Goal: Information Seeking & Learning: Find contact information

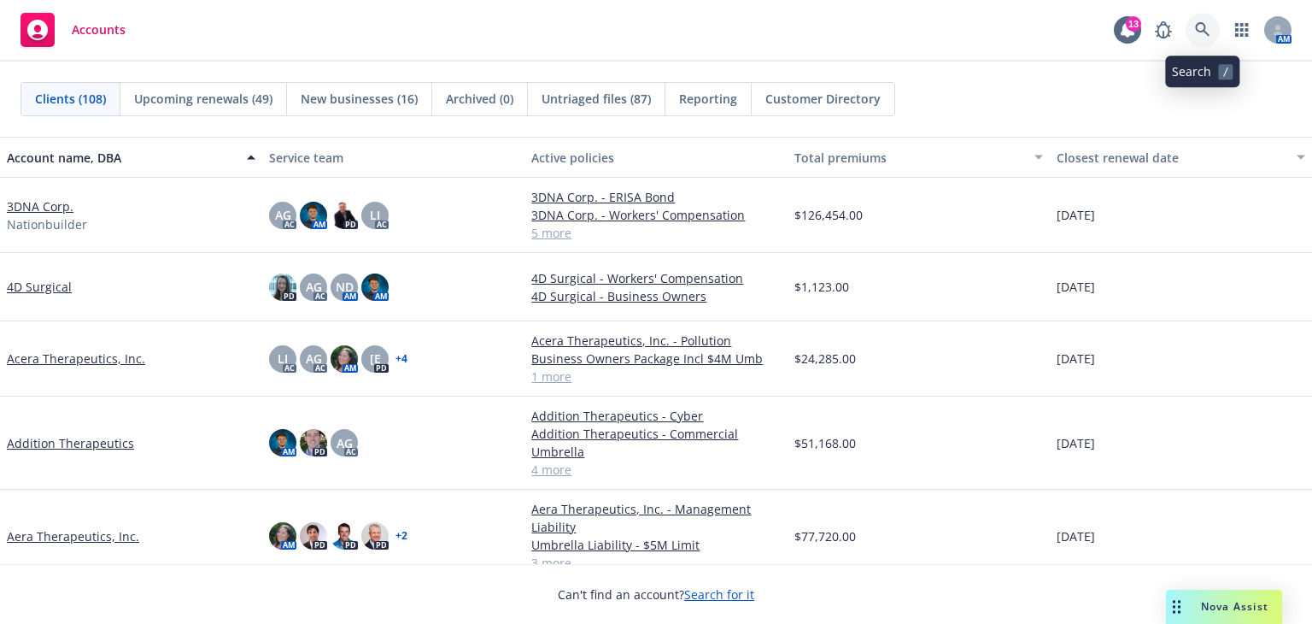
click at [1201, 28] on icon at bounding box center [1202, 29] width 15 height 15
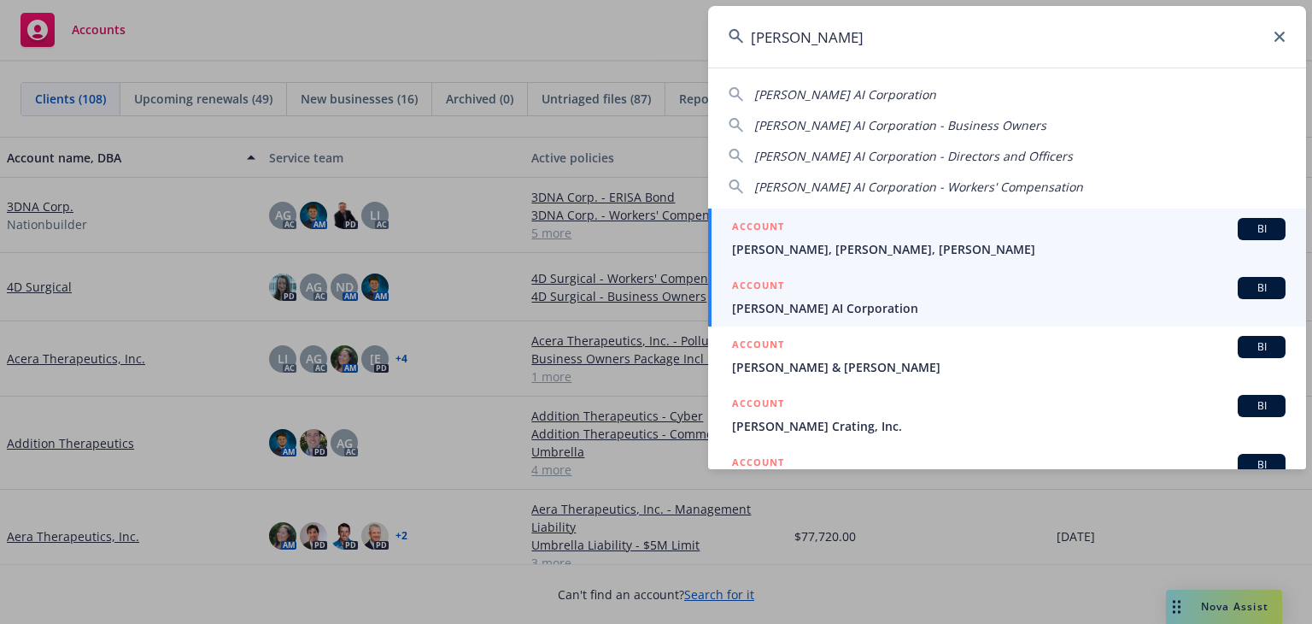
type input "rhoda"
click at [841, 308] on span "Rhoda AI Corporation" at bounding box center [1009, 308] width 554 height 18
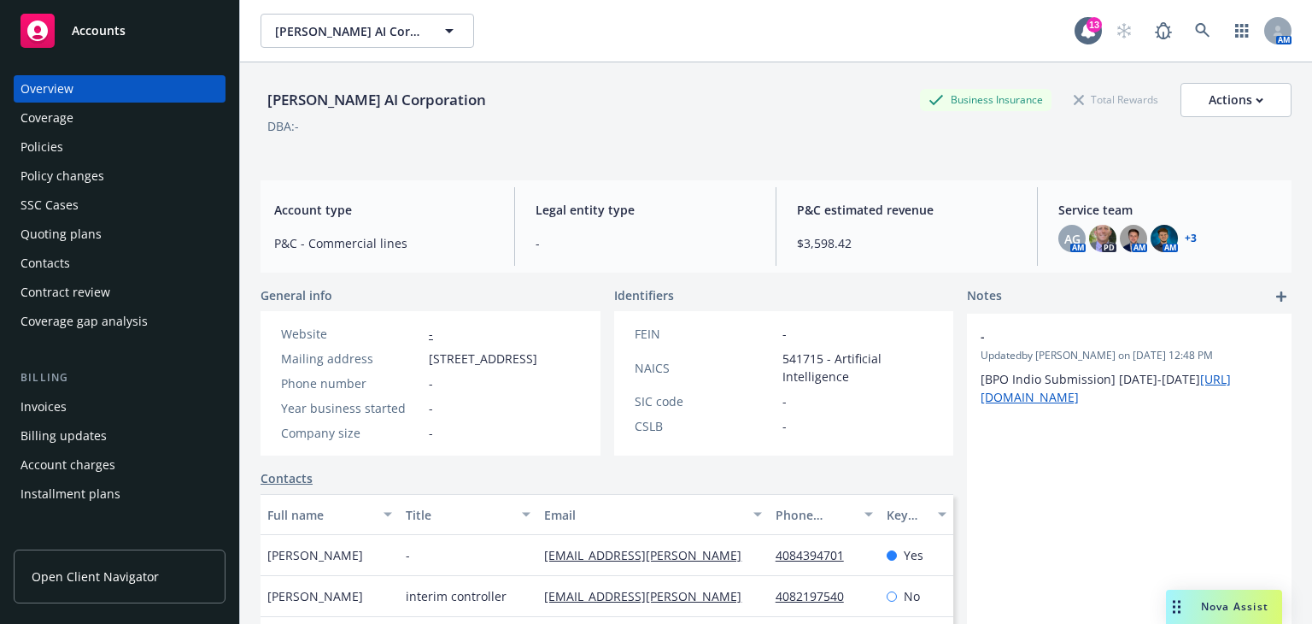
click at [143, 143] on div "Policies" at bounding box center [120, 146] width 198 height 27
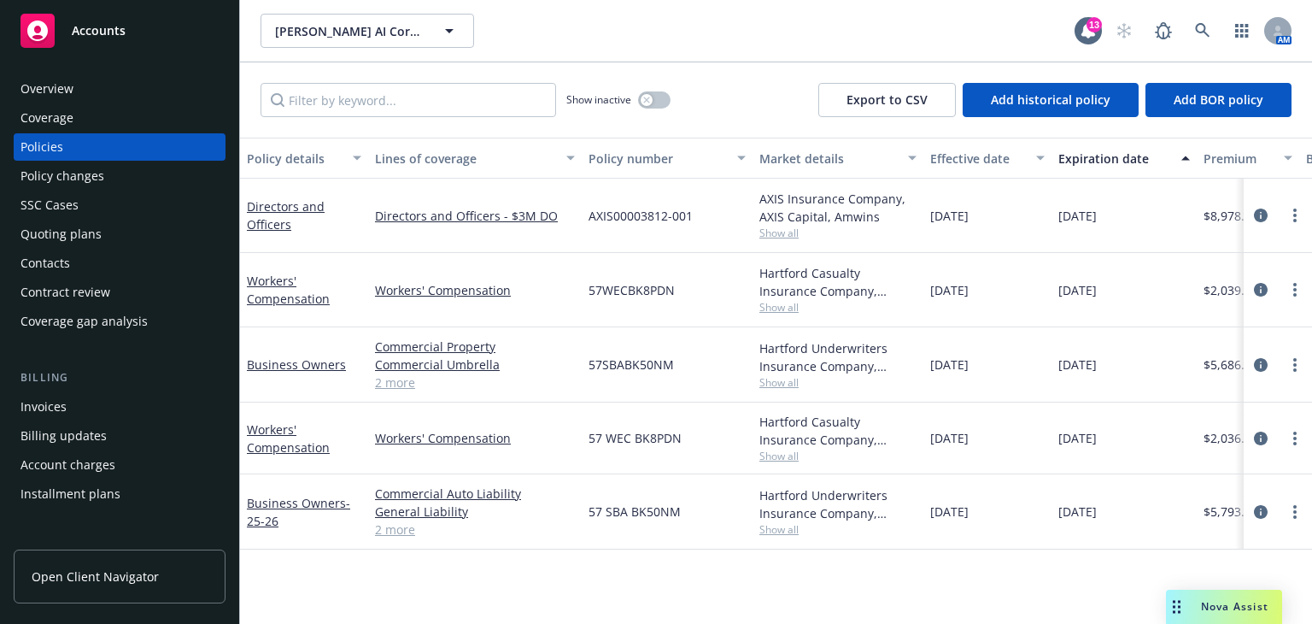
click at [156, 79] on div "Overview" at bounding box center [120, 88] width 198 height 27
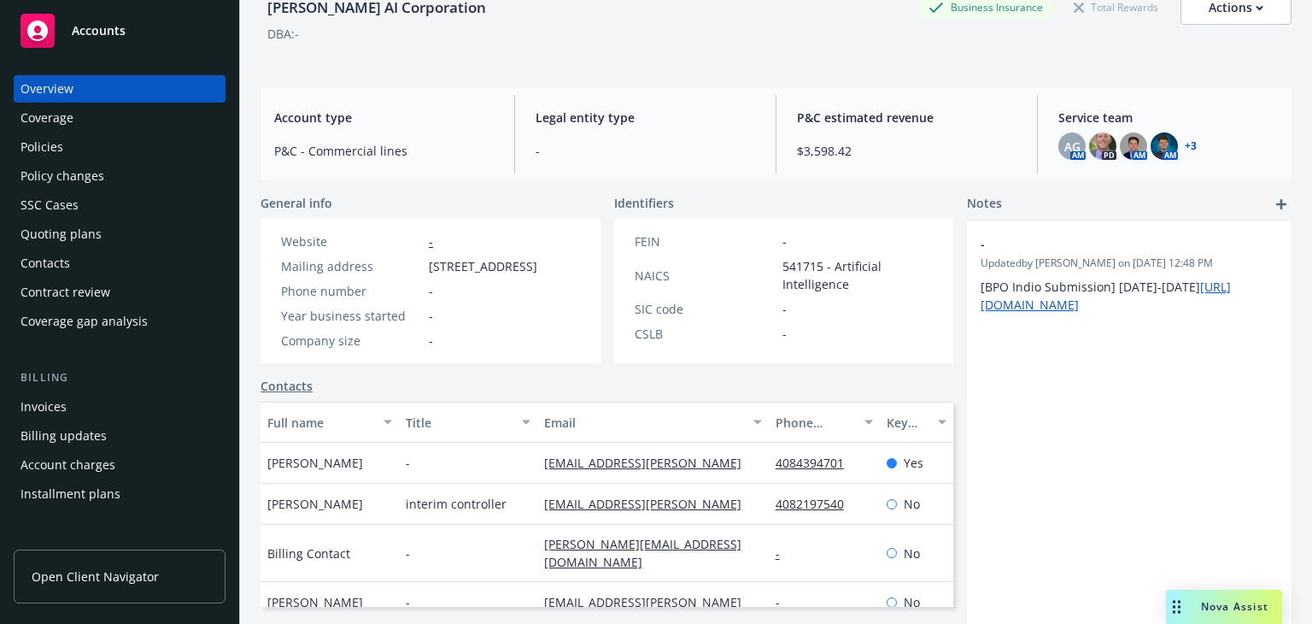
scroll to position [92, 0]
drag, startPoint x: 660, startPoint y: 518, endPoint x: 526, endPoint y: 525, distance: 133.5
click at [526, 525] on div "Andrew Miller interim controller amiller@rhoda.ai 4082197540 No" at bounding box center [607, 504] width 693 height 41
copy div "amiller@rhoda.ai"
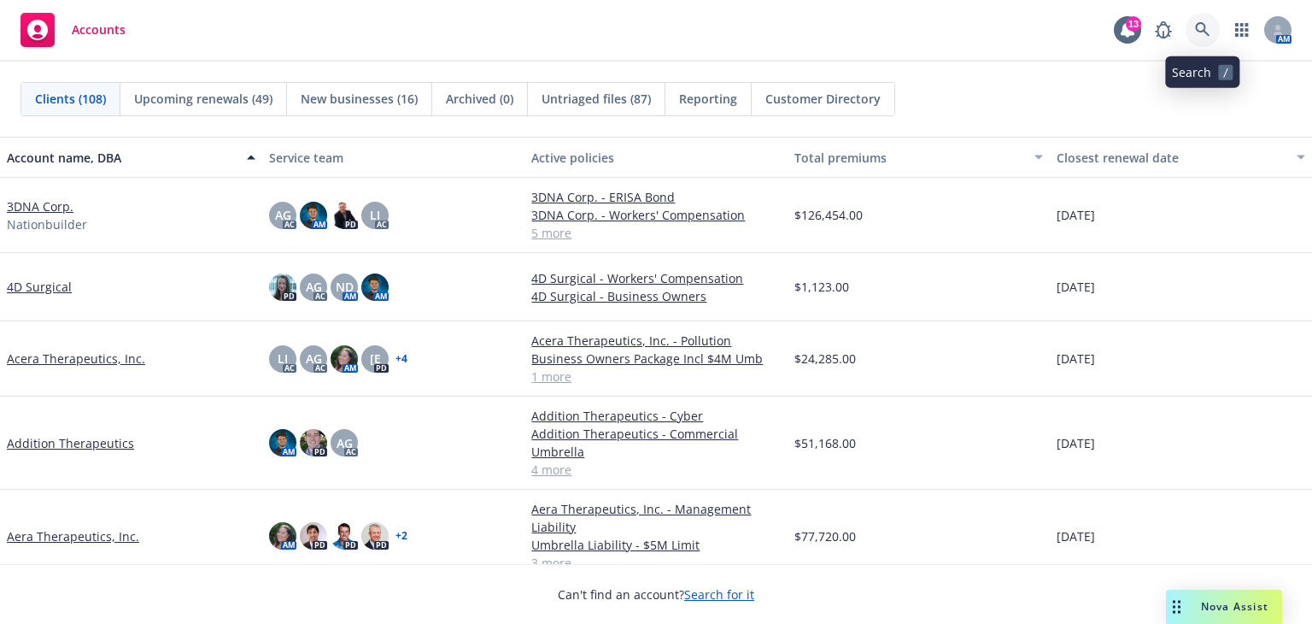
click at [1202, 21] on link at bounding box center [1203, 30] width 34 height 34
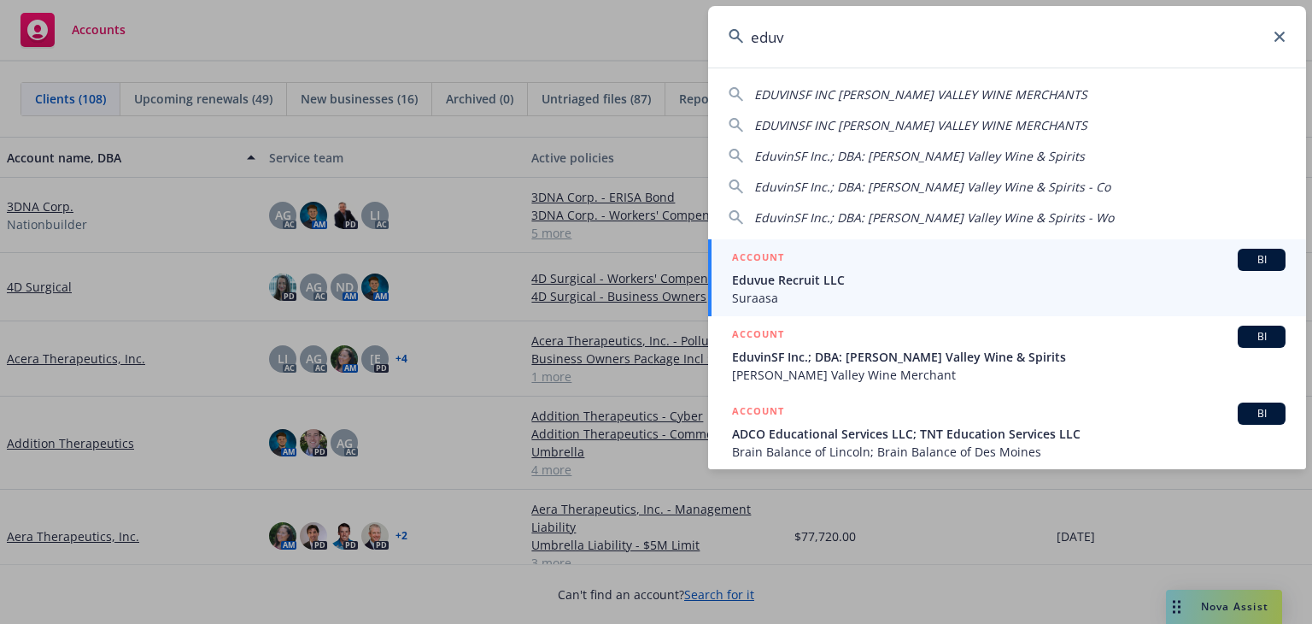
type input "eduv"
click at [918, 292] on span "Suraasa" at bounding box center [1009, 298] width 554 height 18
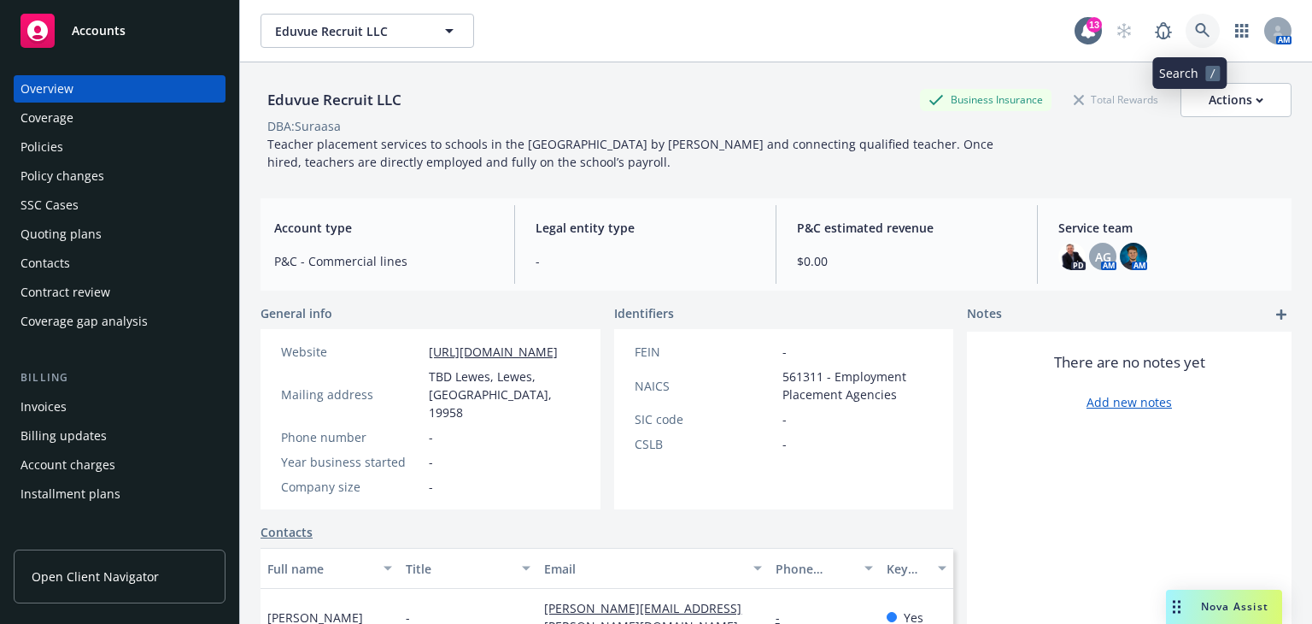
click at [1195, 28] on icon at bounding box center [1202, 30] width 15 height 15
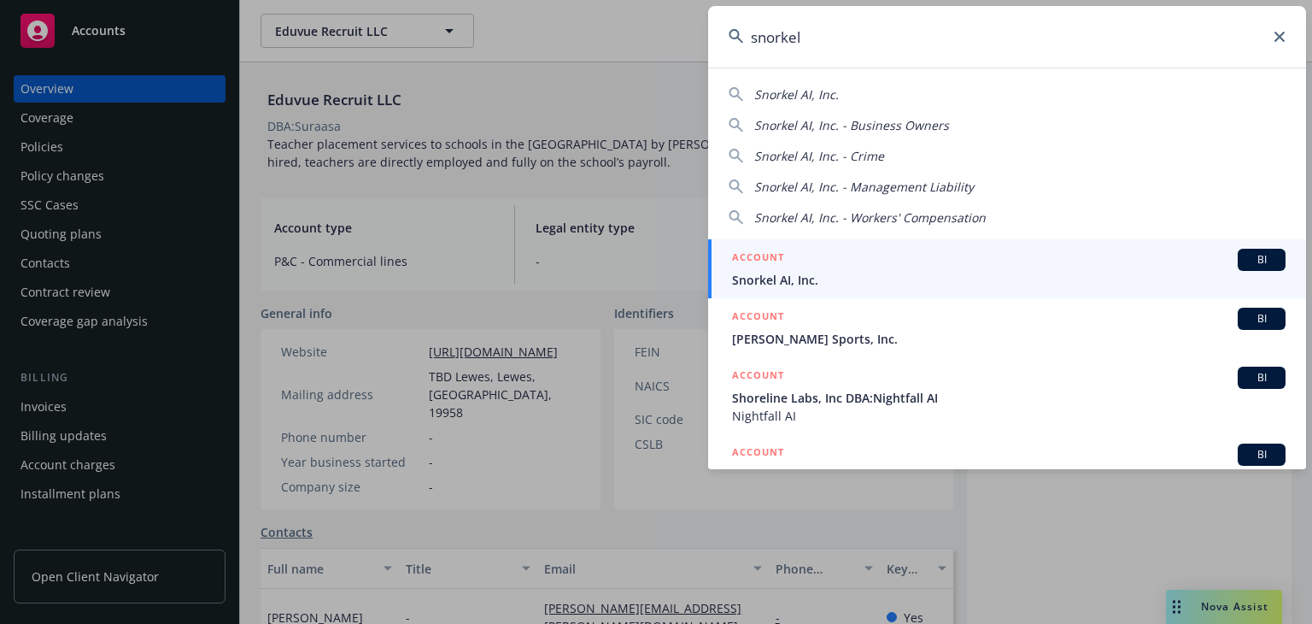
type input "snorkel"
click at [879, 256] on div "ACCOUNT BI" at bounding box center [1009, 260] width 554 height 22
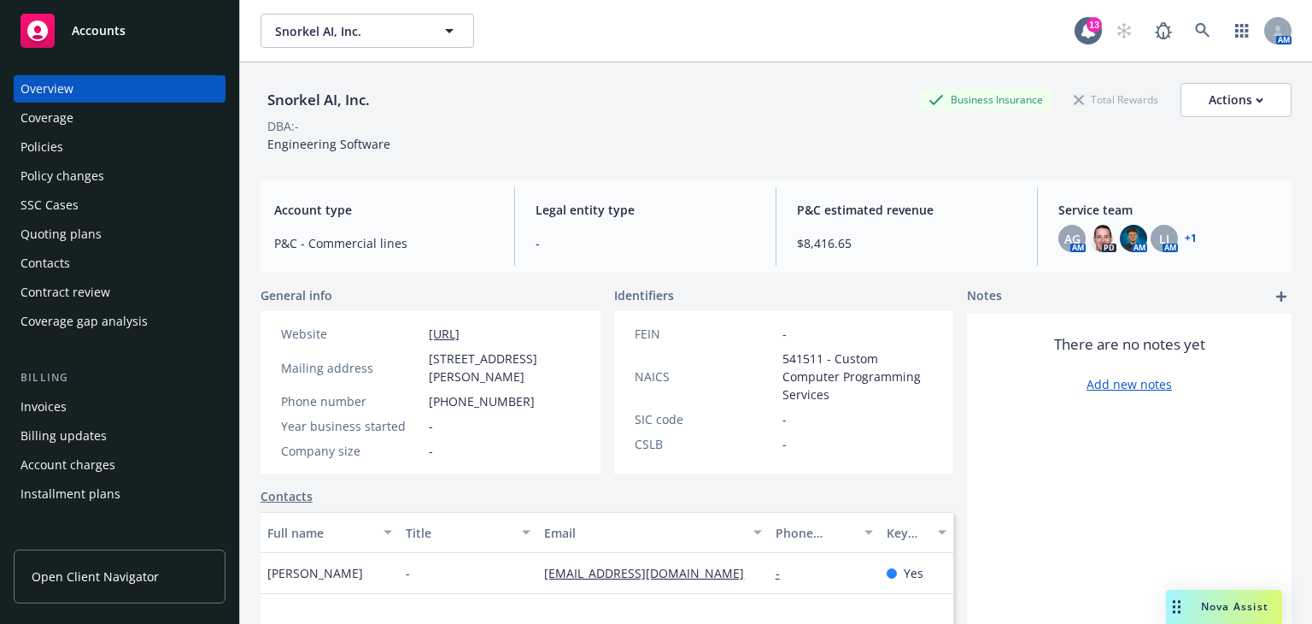
click at [167, 141] on div "Policies" at bounding box center [120, 146] width 198 height 27
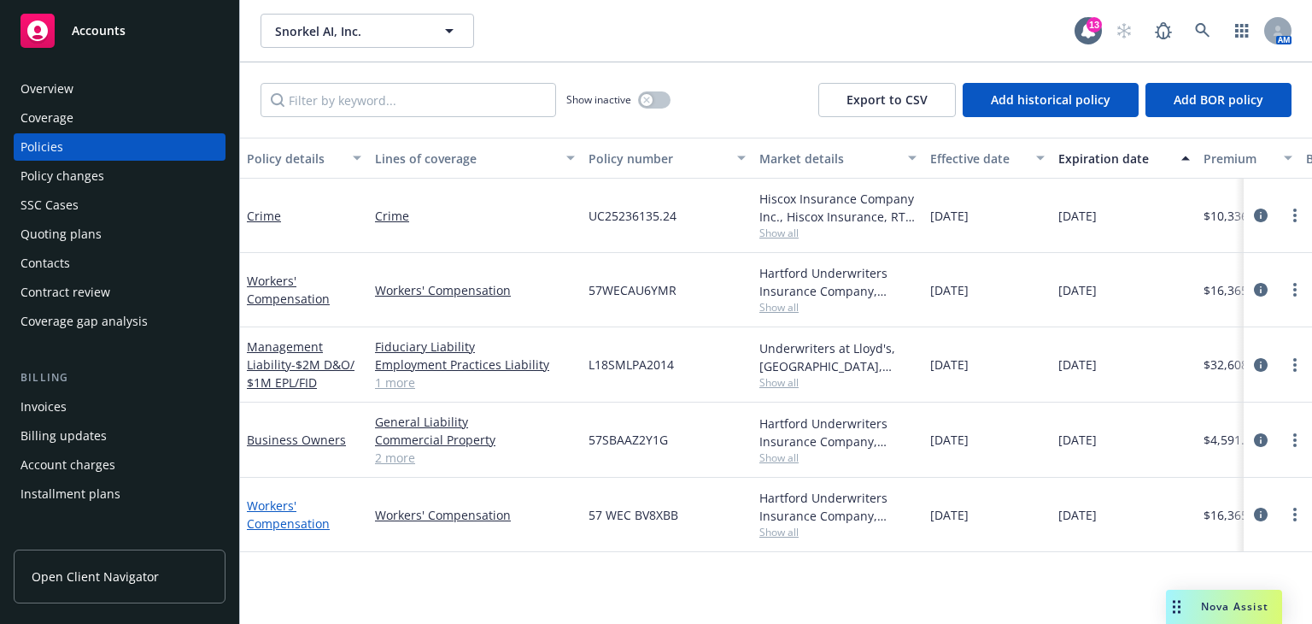
click at [290, 514] on link "Workers' Compensation" at bounding box center [288, 514] width 83 height 34
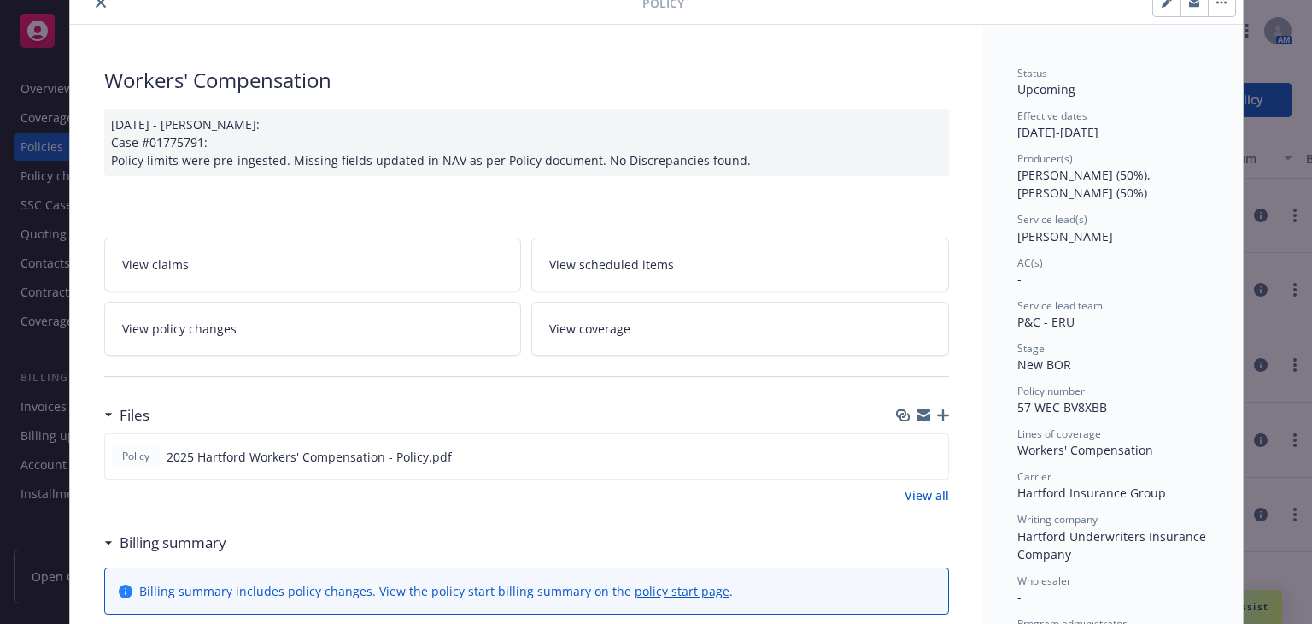
scroll to position [75, 0]
click at [925, 455] on icon "preview file" at bounding box center [932, 455] width 15 height 12
click at [98, 1] on icon "close" at bounding box center [101, 2] width 10 height 10
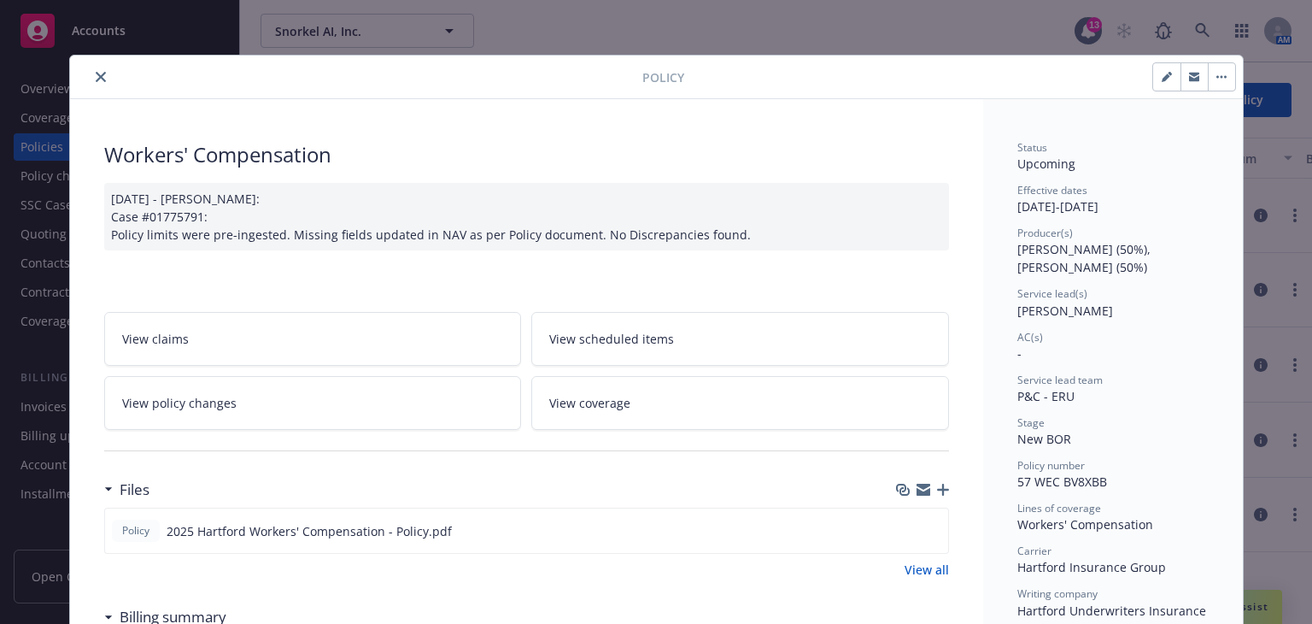
scroll to position [51, 0]
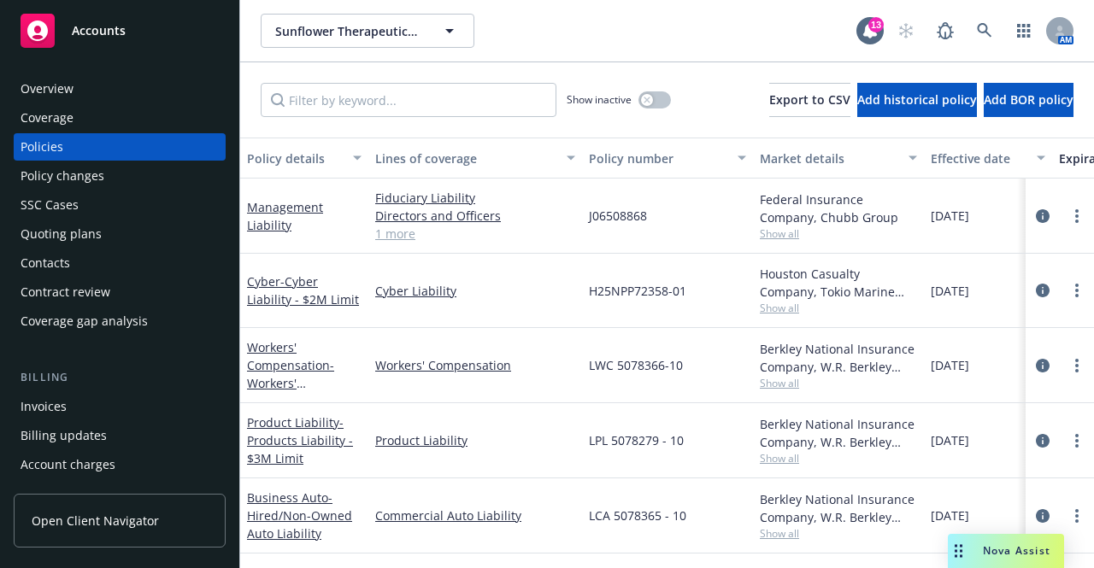
scroll to position [167, 0]
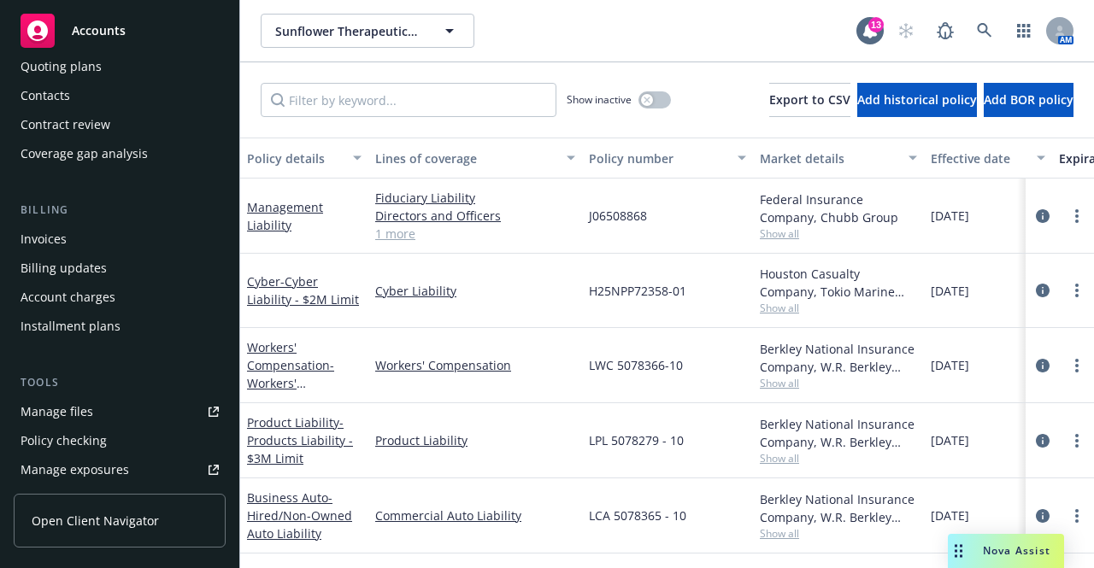
click at [93, 420] on link "Manage files" at bounding box center [120, 411] width 212 height 27
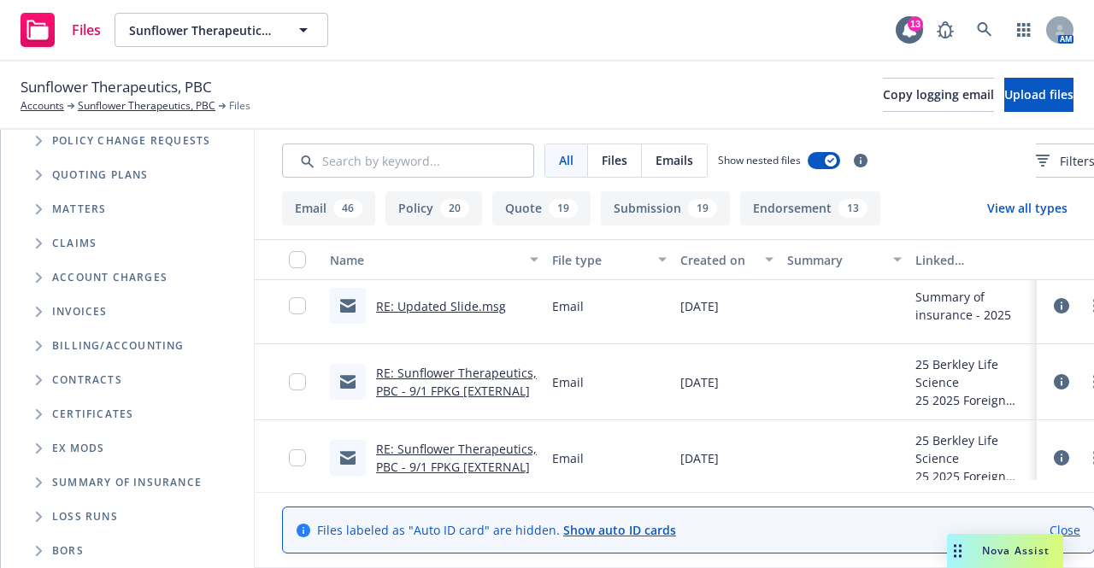
scroll to position [156, 0]
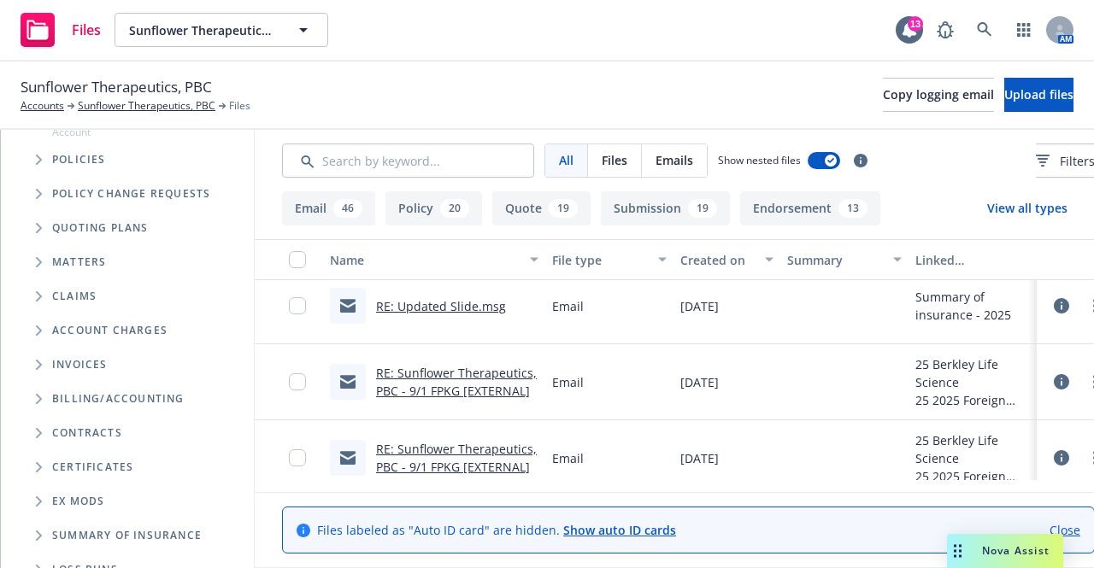
click at [39, 165] on span "Tree Example" at bounding box center [38, 159] width 27 height 27
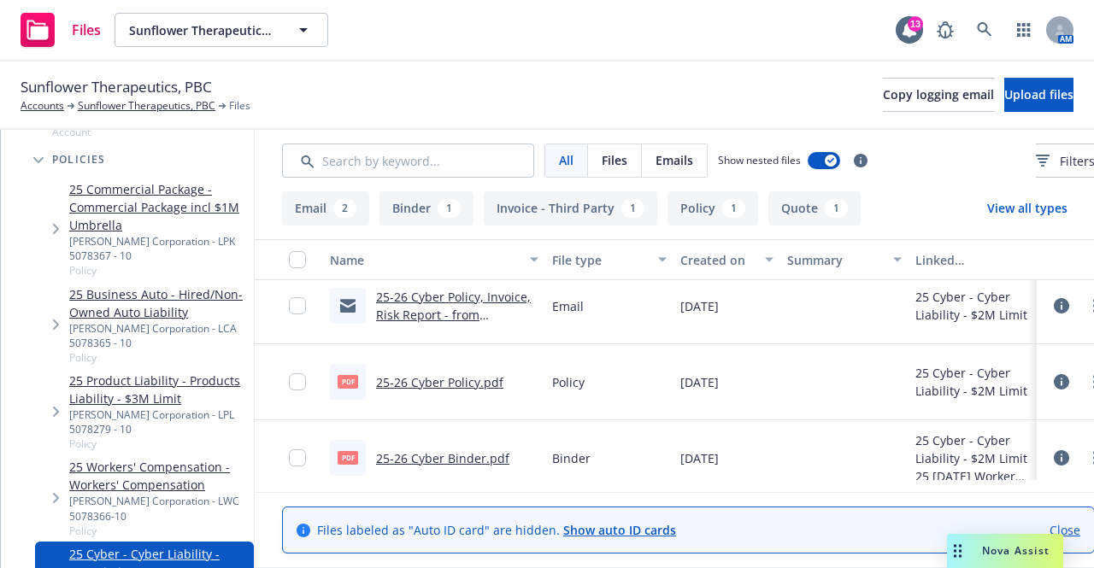
click at [494, 345] on div "pdf 25-26 Cyber Policy.pdf" at bounding box center [434, 382] width 222 height 76
click at [502, 321] on link "25-26 Cyber Policy, Invoice, Risk Report - from TMHCC.msg" at bounding box center [453, 315] width 155 height 52
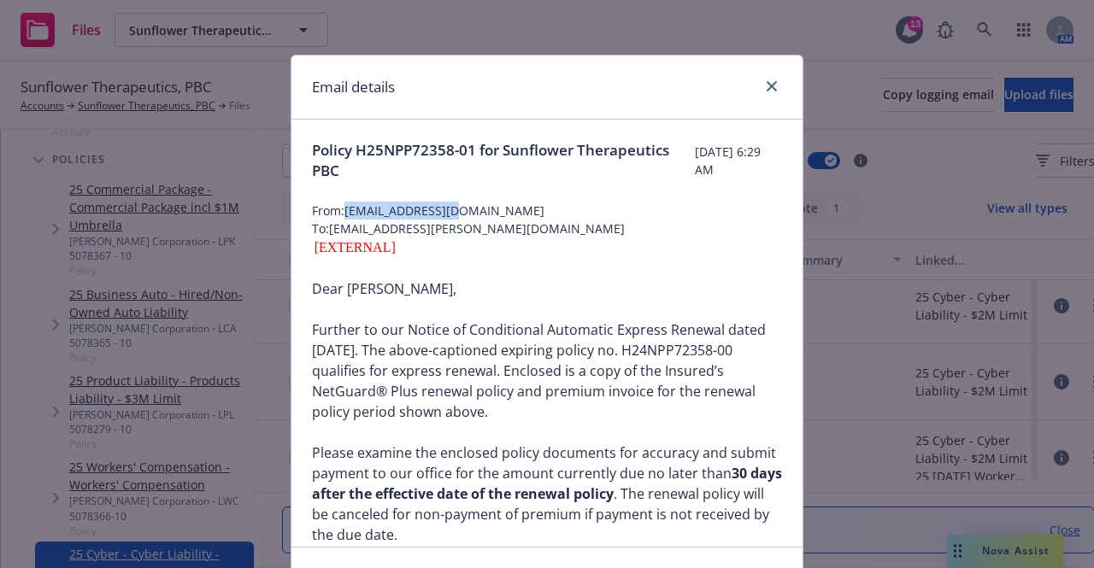
drag, startPoint x: 457, startPoint y: 210, endPoint x: 342, endPoint y: 219, distance: 115.7
copy span "gchiang@tmhcc.com"
click at [766, 91] on icon "close" at bounding box center [771, 86] width 10 height 10
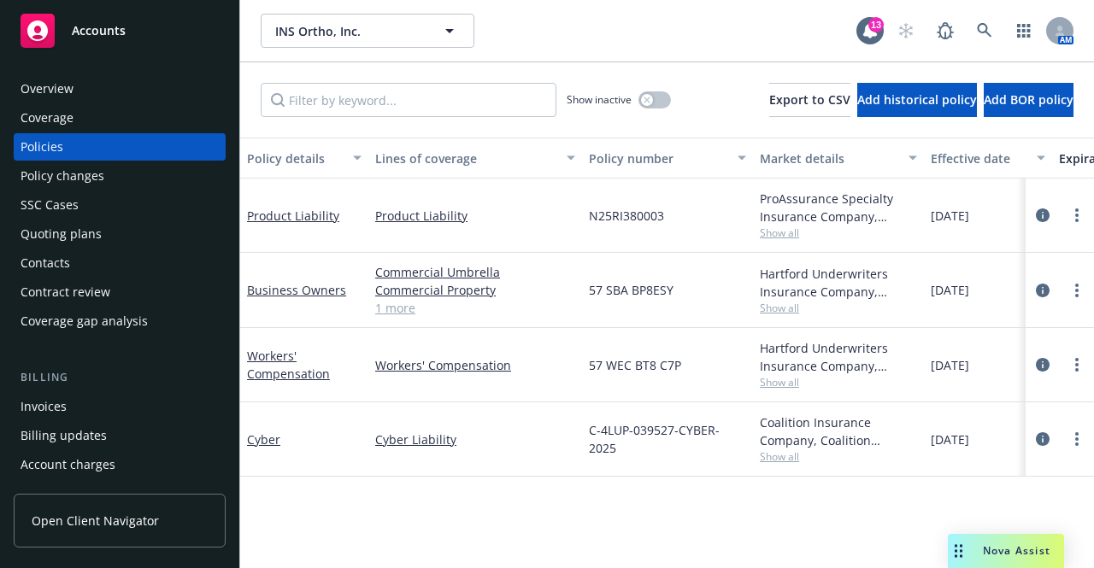
click at [610, 293] on span "57 SBA BP8ESY" at bounding box center [631, 290] width 85 height 18
copy span "57 SBA BP8ESY"
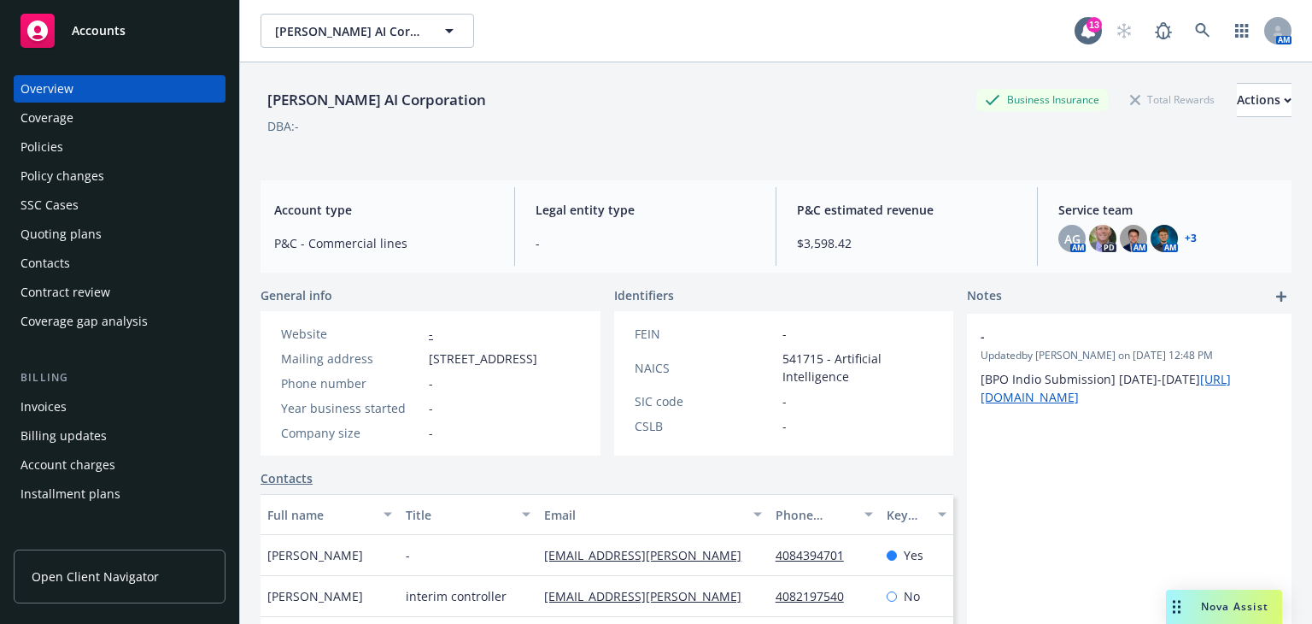
scroll to position [72, 0]
